Goal: Complete application form

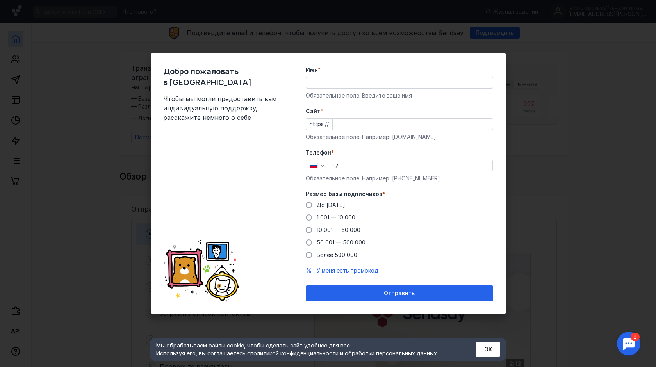
click at [339, 85] on input "Имя *" at bounding box center [399, 82] width 187 height 11
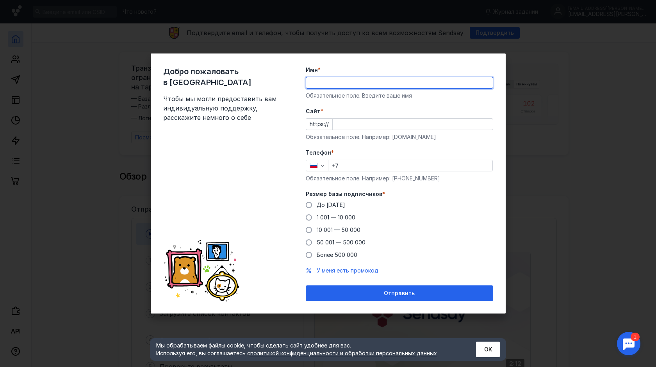
type input "[PERSON_NAME]"
click at [402, 123] on input "Cайт *" at bounding box center [413, 124] width 160 height 11
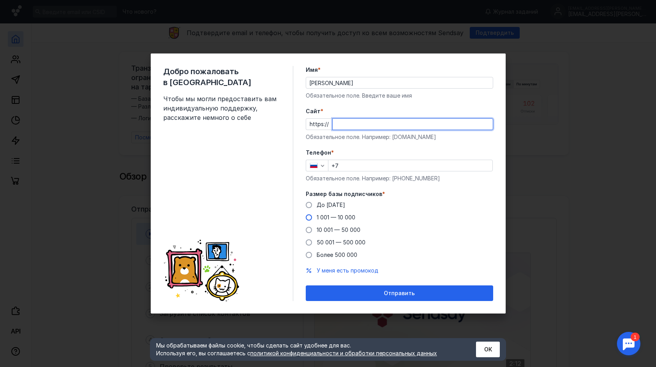
click at [310, 218] on div "До [DATE] 1 001 — 10 000 10 001 — 50 000 50 001 — 500 000 Более 500 000" at bounding box center [400, 230] width 188 height 58
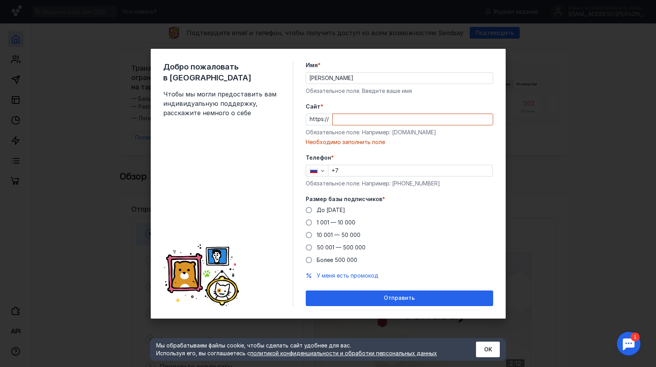
click at [362, 171] on input "+7" at bounding box center [411, 170] width 164 height 11
click at [490, 352] on button "ОК" at bounding box center [488, 350] width 24 height 16
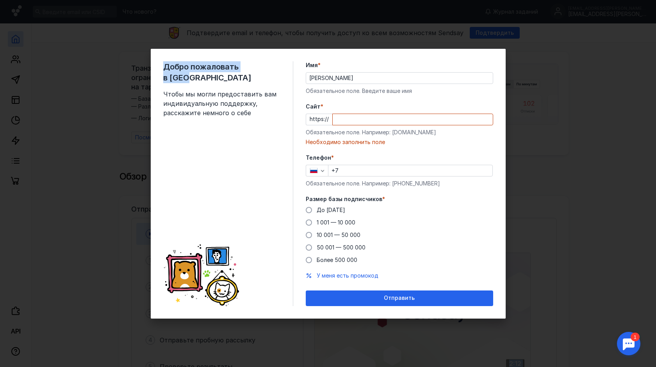
drag, startPoint x: 268, startPoint y: 61, endPoint x: 304, endPoint y: 366, distance: 306.5
click at [597, 82] on div "Добро пожаловать в Sendsay Чтобы мы могли предоставить вам индивидуальную подде…" at bounding box center [328, 183] width 656 height 367
click at [211, 61] on span "Добро пожаловать в [GEOGRAPHIC_DATA]" at bounding box center [221, 72] width 117 height 22
click at [116, 56] on div "Добро пожаловать в Sendsay Чтобы мы могли предоставить вам индивидуальную подде…" at bounding box center [328, 183] width 656 height 367
